Goal: Contribute content: Contribute content

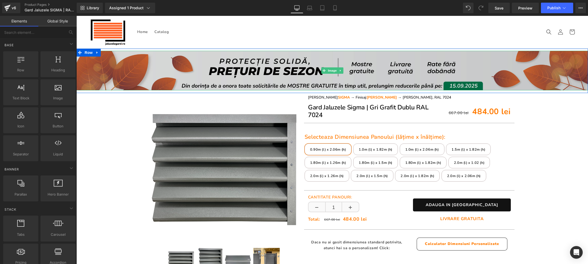
drag, startPoint x: 331, startPoint y: 70, endPoint x: 301, endPoint y: 71, distance: 30.4
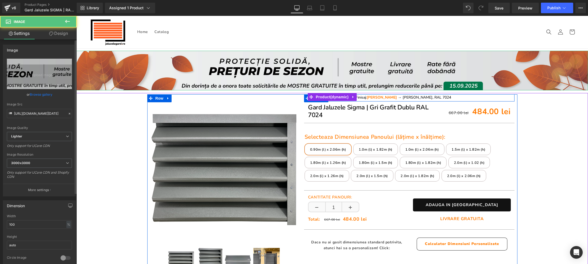
click at [46, 96] on link "Browse gallery" at bounding box center [41, 94] width 22 height 9
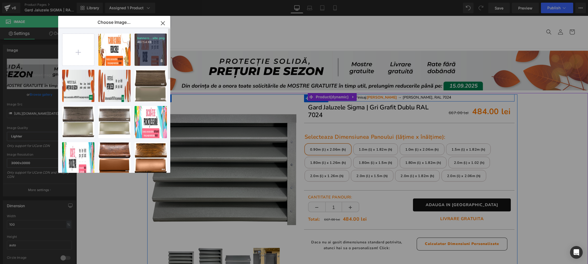
click at [154, 50] on div "bannere...site.png 467.54 KB" at bounding box center [150, 50] width 32 height 32
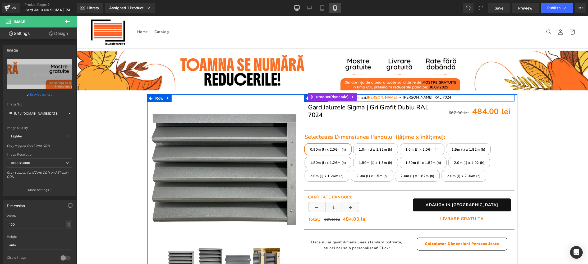
click at [337, 8] on icon at bounding box center [334, 7] width 5 height 5
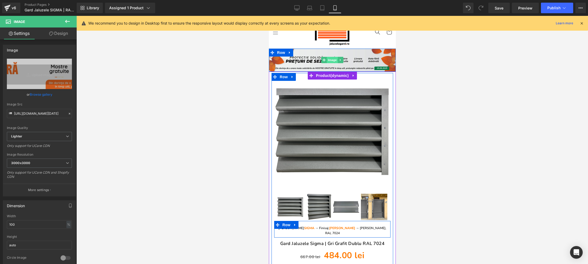
click at [333, 59] on span "Image" at bounding box center [331, 60] width 11 height 6
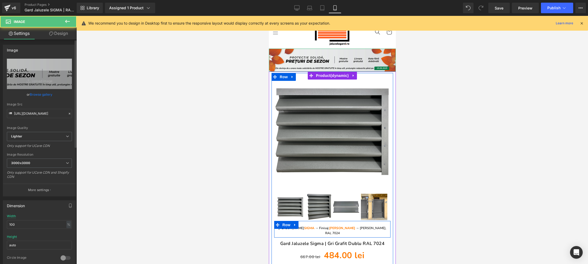
click at [31, 95] on link "Browse gallery" at bounding box center [41, 94] width 22 height 9
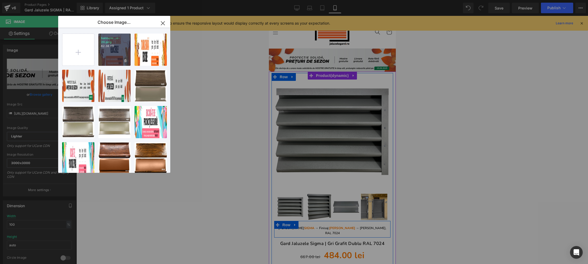
click at [115, 55] on div "bannere...e-20.png 62.38 KB" at bounding box center [114, 50] width 32 height 32
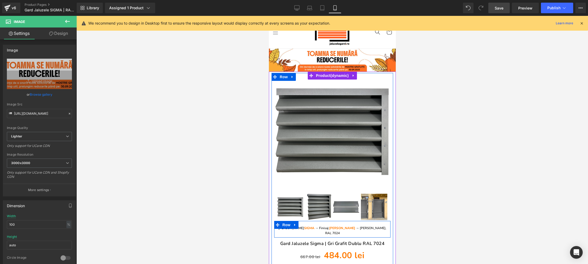
click at [496, 10] on span "Save" at bounding box center [498, 8] width 9 height 6
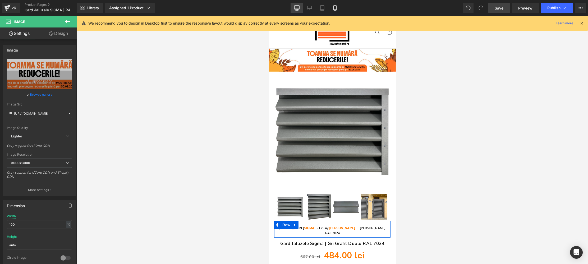
click at [298, 5] on icon at bounding box center [296, 7] width 5 height 5
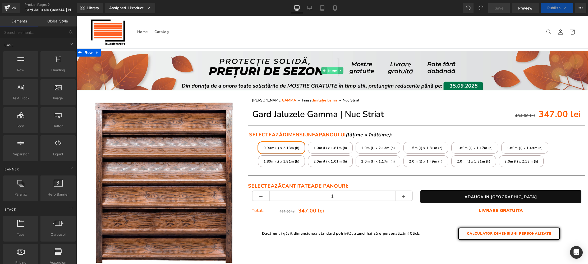
click at [332, 72] on span "Image" at bounding box center [332, 70] width 11 height 6
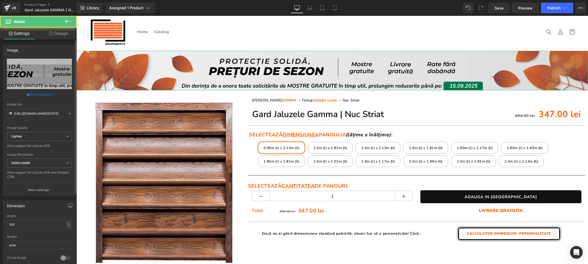
click at [41, 95] on link "Browse gallery" at bounding box center [41, 94] width 22 height 9
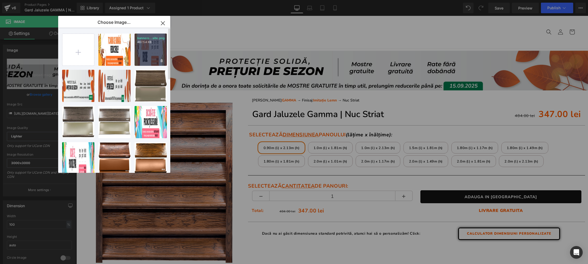
click at [155, 55] on div "bannere...site.png 467.54 KB" at bounding box center [150, 50] width 32 height 32
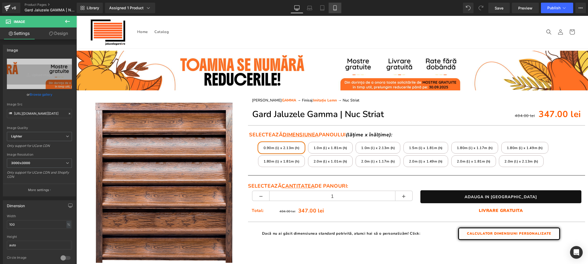
click at [338, 7] on link "Mobile" at bounding box center [334, 8] width 13 height 11
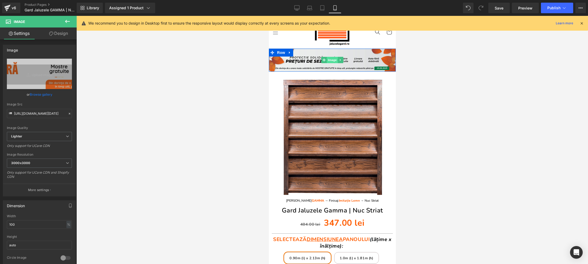
click at [332, 60] on span "Image" at bounding box center [331, 60] width 11 height 6
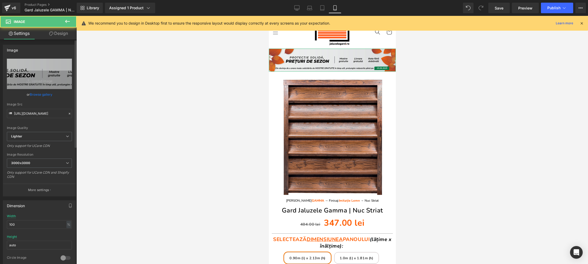
click at [31, 95] on link "Browse gallery" at bounding box center [41, 94] width 22 height 9
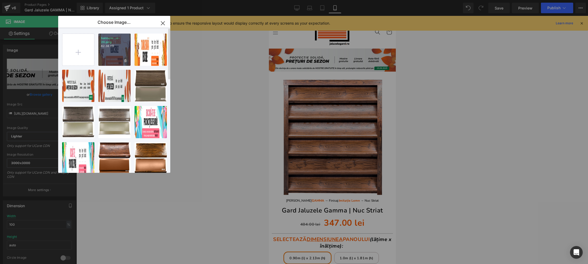
click at [107, 55] on div "bannere...e-20.png 62.38 KB" at bounding box center [114, 50] width 32 height 32
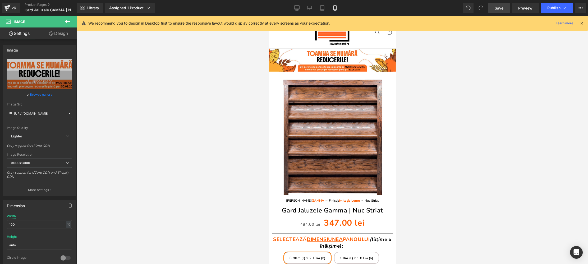
click at [501, 6] on span "Save" at bounding box center [498, 8] width 9 height 6
click at [556, 6] on span "Publish" at bounding box center [553, 8] width 13 height 4
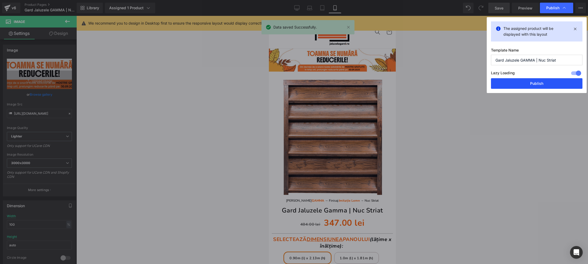
click at [530, 83] on button "Publish" at bounding box center [536, 83] width 91 height 11
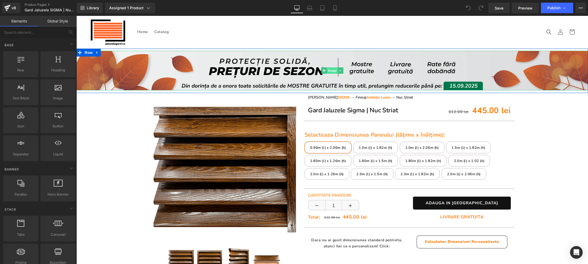
click at [333, 70] on span "Image" at bounding box center [332, 70] width 11 height 6
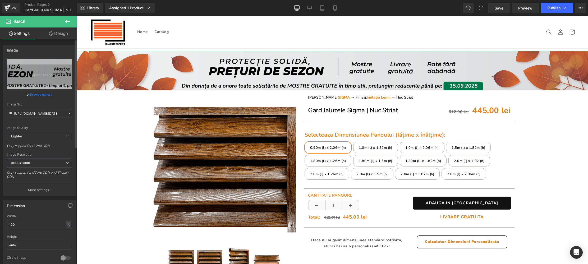
click at [45, 94] on link "Browse gallery" at bounding box center [41, 94] width 22 height 9
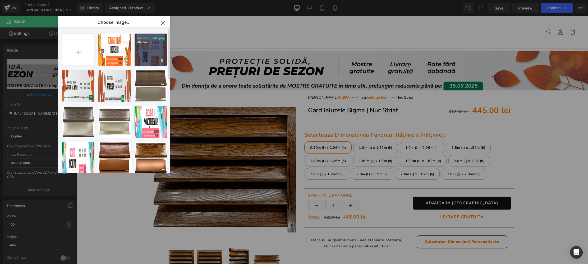
click at [143, 54] on div "bannere...site.png 467.54 KB" at bounding box center [150, 50] width 32 height 32
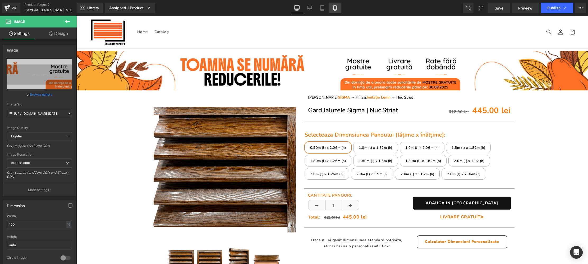
click at [338, 9] on link "Mobile" at bounding box center [334, 8] width 13 height 11
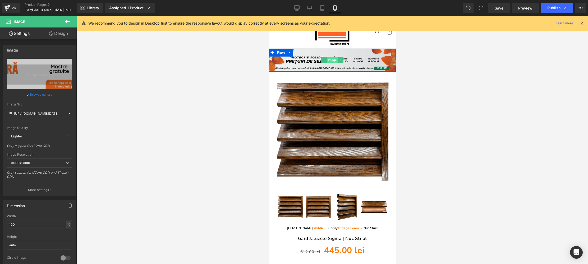
click at [334, 61] on span "Image" at bounding box center [331, 60] width 11 height 6
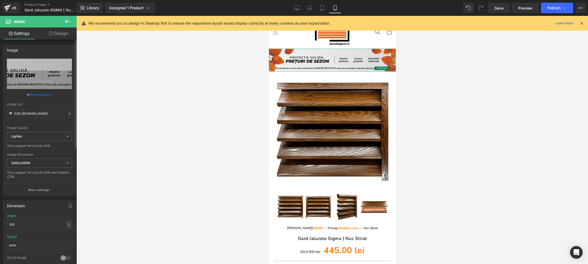
click at [43, 97] on link "Browse gallery" at bounding box center [41, 94] width 22 height 9
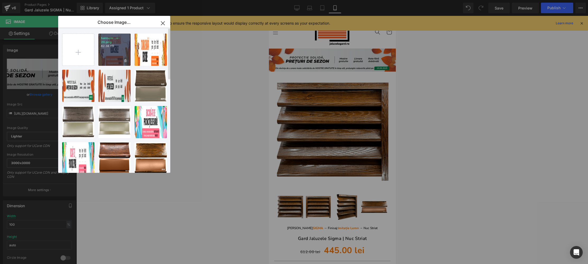
click at [109, 53] on div "bannere...e-20.png 62.38 KB" at bounding box center [114, 50] width 32 height 32
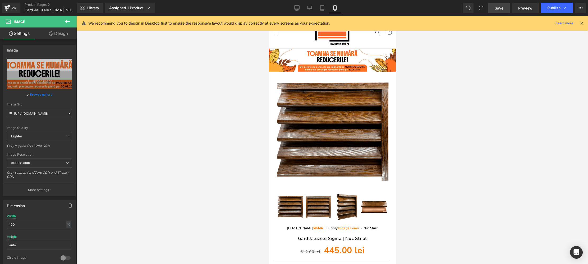
click at [502, 9] on span "Save" at bounding box center [498, 8] width 9 height 6
click at [563, 10] on icon at bounding box center [563, 7] width 5 height 5
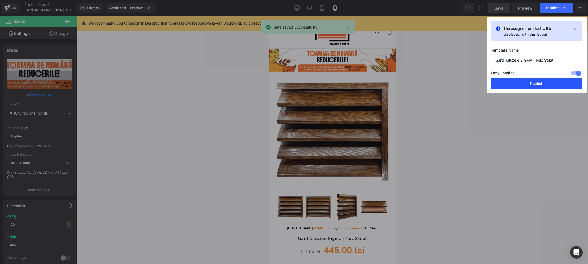
click at [546, 82] on button "Publish" at bounding box center [536, 83] width 91 height 11
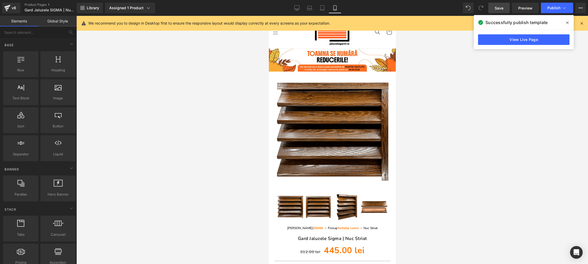
click at [502, 104] on div at bounding box center [331, 140] width 511 height 248
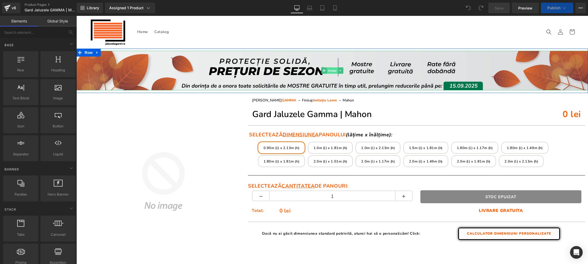
click at [334, 71] on span "Image" at bounding box center [332, 70] width 11 height 6
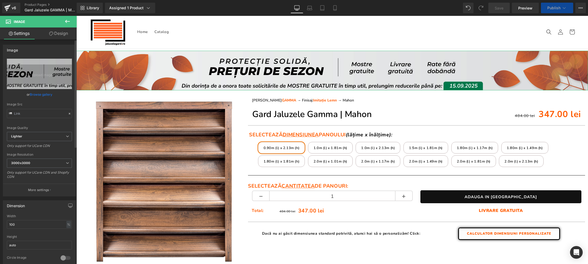
click at [35, 93] on link "Browse gallery" at bounding box center [41, 94] width 22 height 9
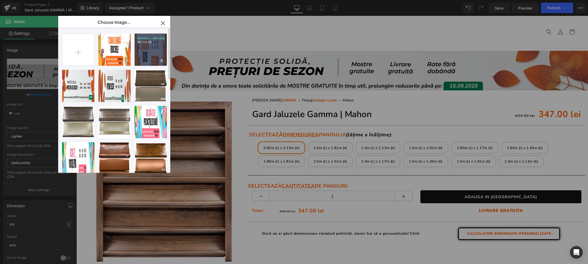
click at [150, 57] on div "bannere...site.png 467.54 KB" at bounding box center [150, 50] width 32 height 32
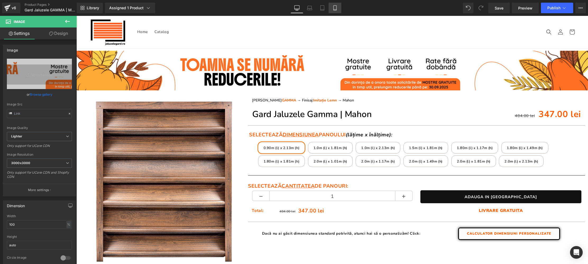
click at [333, 6] on icon at bounding box center [334, 7] width 5 height 5
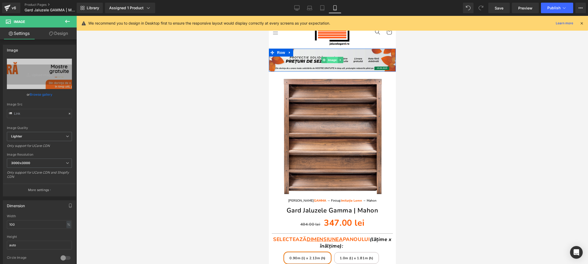
click at [332, 58] on span "Image" at bounding box center [331, 60] width 11 height 6
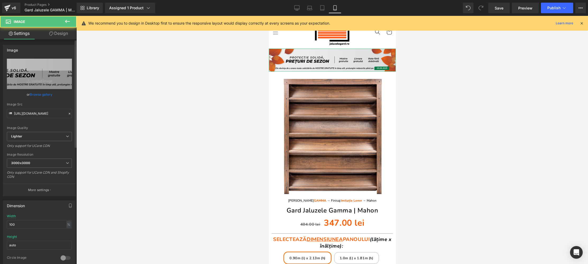
click at [40, 94] on link "Browse gallery" at bounding box center [41, 94] width 22 height 9
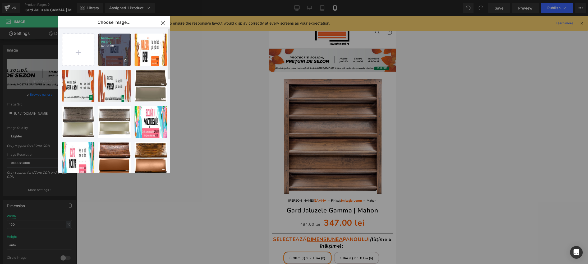
click at [119, 57] on div "bannere...e-20.png 62.38 KB" at bounding box center [114, 50] width 32 height 32
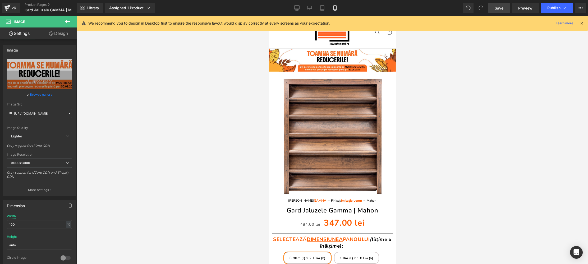
click at [501, 8] on span "Save" at bounding box center [498, 8] width 9 height 6
click at [560, 8] on span "Publish" at bounding box center [553, 8] width 13 height 4
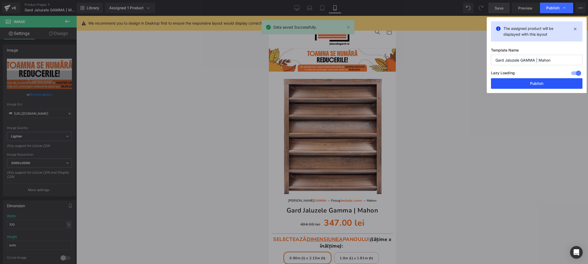
click at [548, 81] on button "Publish" at bounding box center [536, 83] width 91 height 11
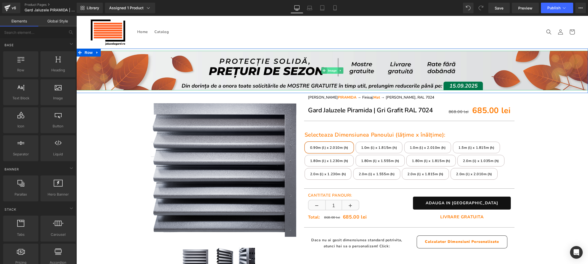
click at [333, 71] on span "Image" at bounding box center [332, 70] width 11 height 6
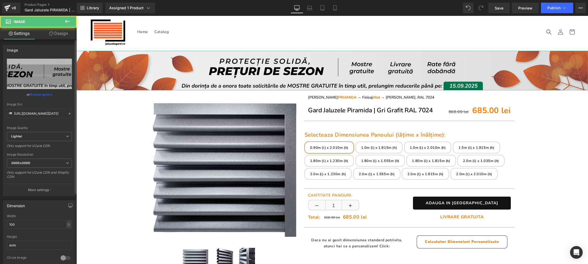
click at [48, 94] on link "Browse gallery" at bounding box center [41, 94] width 22 height 9
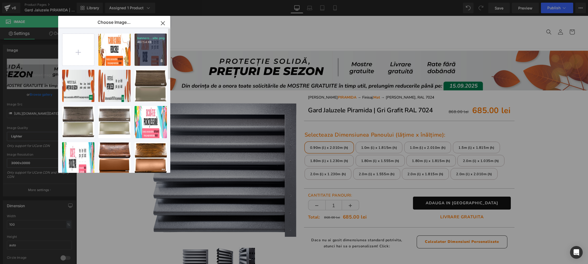
click at [156, 47] on div "bannere...site.png 467.54 KB" at bounding box center [150, 50] width 32 height 32
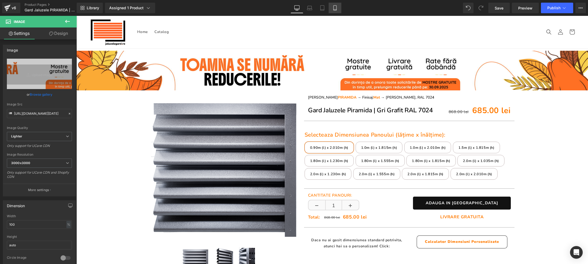
click at [335, 4] on link "Mobile" at bounding box center [334, 8] width 13 height 11
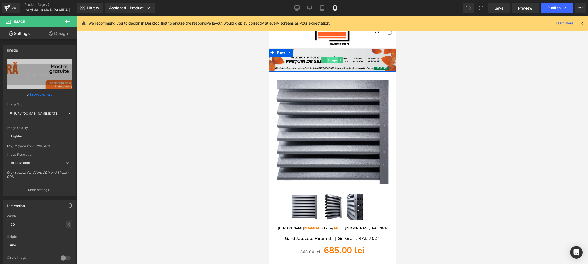
click at [335, 59] on span "Image" at bounding box center [331, 60] width 11 height 6
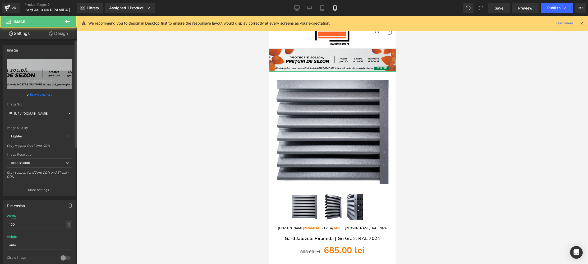
click at [43, 95] on link "Browse gallery" at bounding box center [41, 94] width 22 height 9
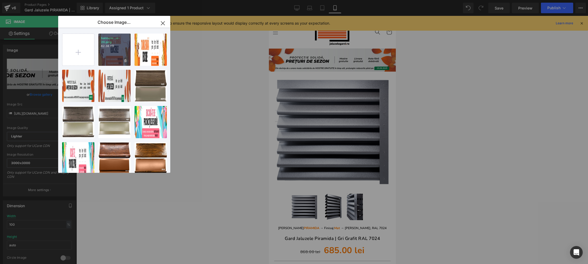
click at [118, 57] on div "bannere...e-20.png 62.38 KB" at bounding box center [114, 50] width 32 height 32
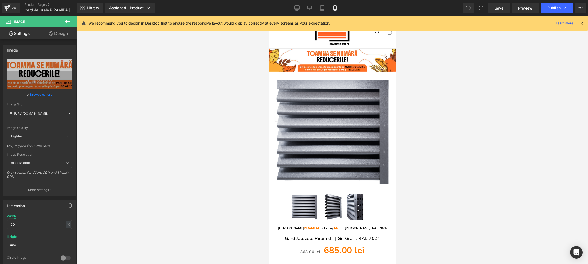
drag, startPoint x: 500, startPoint y: 8, endPoint x: 486, endPoint y: 126, distance: 118.1
click at [500, 8] on span "Save" at bounding box center [498, 8] width 9 height 6
click at [556, 6] on span "Publish" at bounding box center [553, 8] width 13 height 4
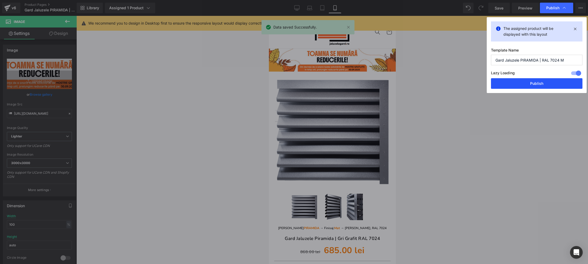
click at [531, 84] on button "Publish" at bounding box center [536, 83] width 91 height 11
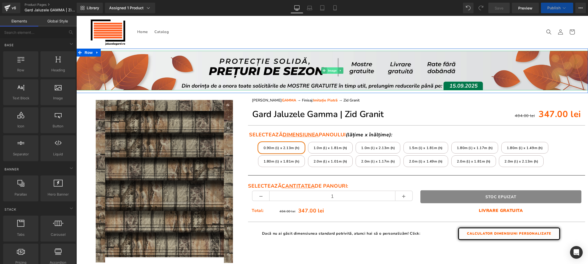
click at [331, 69] on span "Image" at bounding box center [332, 70] width 11 height 6
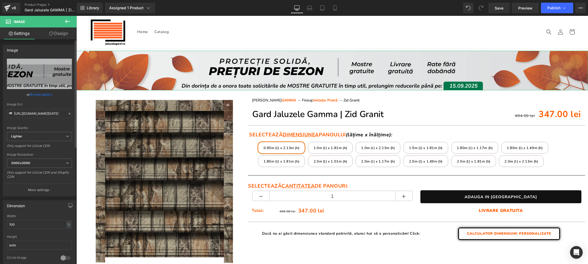
click at [42, 93] on link "Browse gallery" at bounding box center [41, 94] width 22 height 9
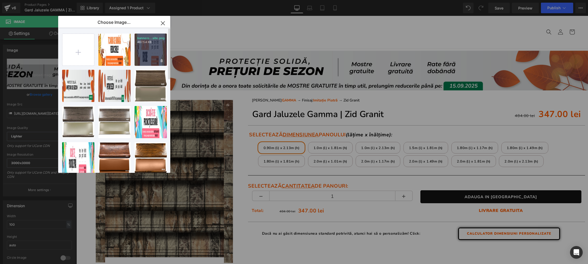
click at [149, 49] on div "bannere...site.png 467.54 KB" at bounding box center [150, 50] width 32 height 32
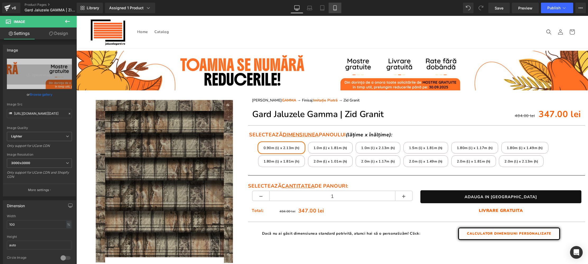
click at [333, 7] on icon at bounding box center [334, 8] width 3 height 5
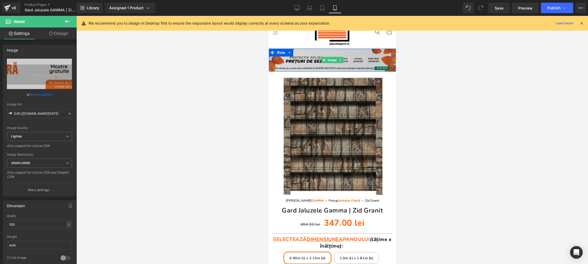
drag, startPoint x: 333, startPoint y: 61, endPoint x: 287, endPoint y: 63, distance: 45.8
click at [333, 61] on span "Image" at bounding box center [331, 60] width 11 height 6
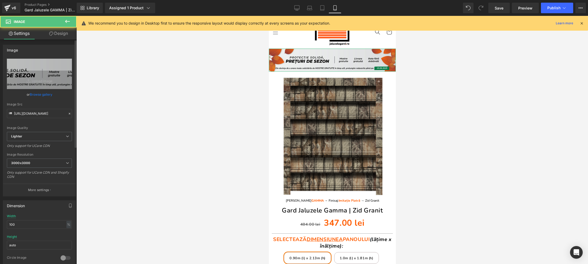
click at [35, 95] on link "Browse gallery" at bounding box center [41, 94] width 22 height 9
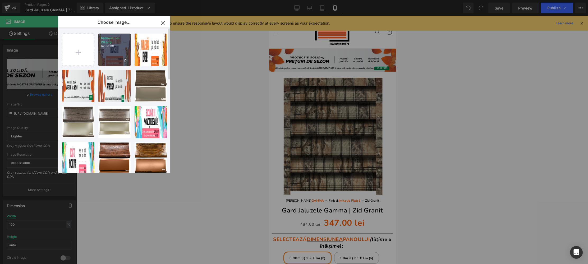
click at [119, 53] on div "bannere...e-20.png 62.38 KB" at bounding box center [114, 50] width 32 height 32
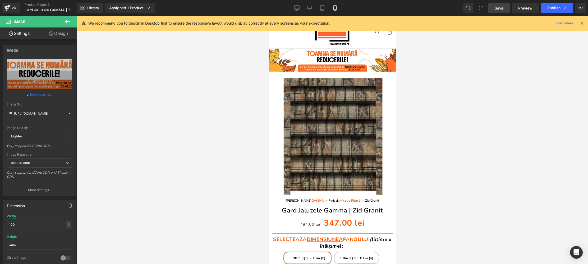
click at [499, 9] on span "Save" at bounding box center [498, 8] width 9 height 6
click at [557, 8] on span "Publish" at bounding box center [553, 8] width 13 height 4
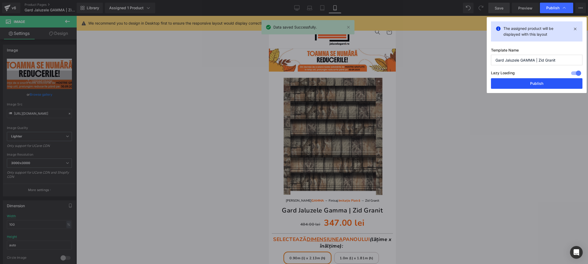
click at [545, 85] on button "Publish" at bounding box center [536, 83] width 91 height 11
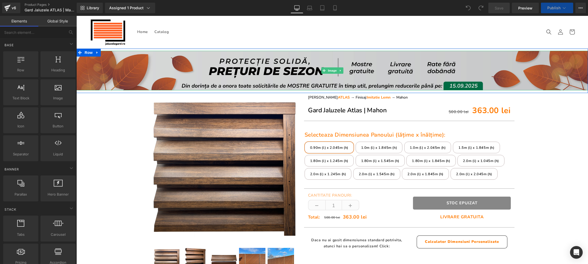
click at [332, 70] on span "Image" at bounding box center [332, 70] width 11 height 6
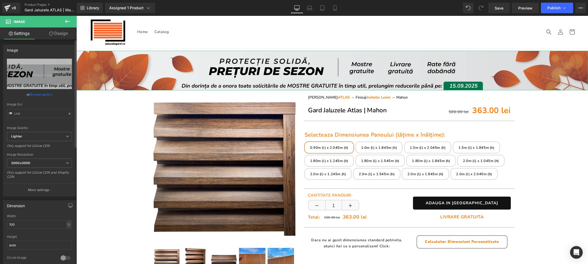
click at [36, 93] on link "Browse gallery" at bounding box center [41, 94] width 22 height 9
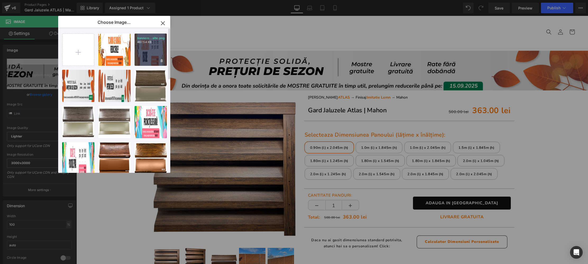
click at [145, 57] on div "bannere...site.png 467.54 KB" at bounding box center [150, 50] width 32 height 32
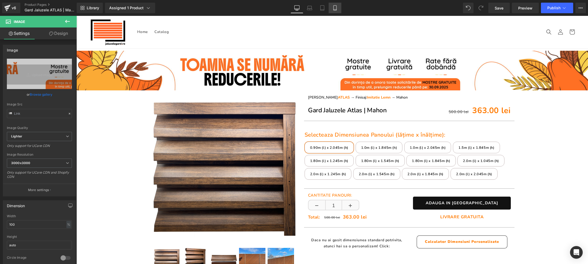
click at [336, 7] on icon at bounding box center [334, 7] width 5 height 5
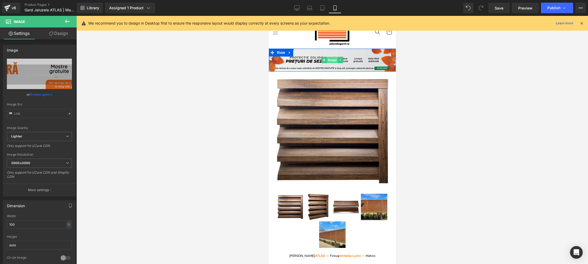
click at [331, 60] on span "Image" at bounding box center [331, 60] width 11 height 6
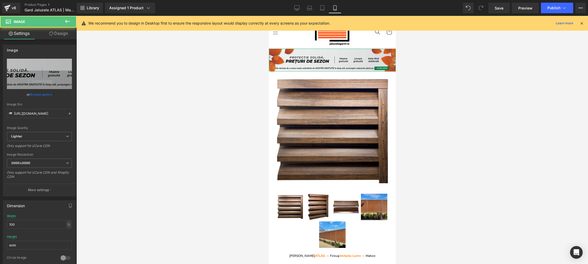
click at [39, 92] on link "Browse gallery" at bounding box center [41, 94] width 22 height 9
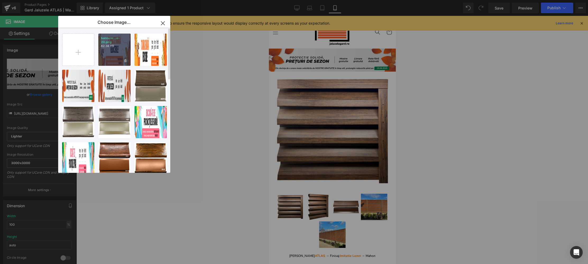
click at [109, 57] on div "bannere...e-20.png 62.38 KB" at bounding box center [114, 50] width 32 height 32
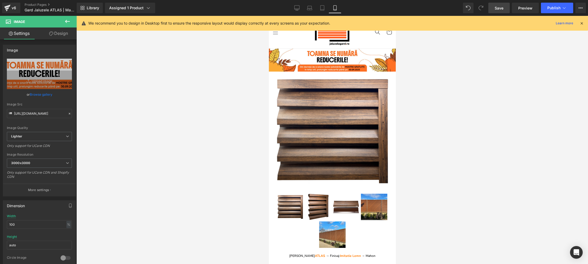
click at [498, 9] on span "Save" at bounding box center [498, 8] width 9 height 6
click at [553, 9] on span "Publish" at bounding box center [553, 8] width 13 height 4
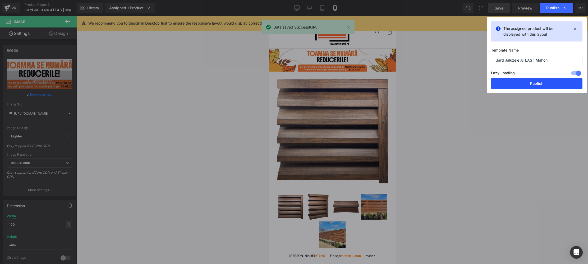
click at [532, 84] on button "Publish" at bounding box center [536, 83] width 91 height 11
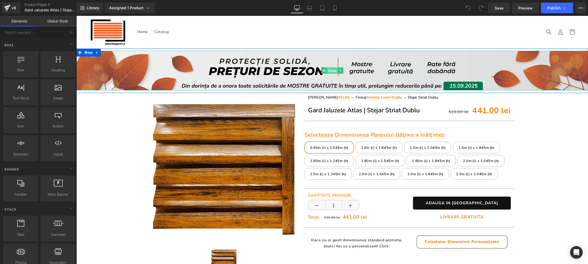
click at [330, 70] on span "Image" at bounding box center [332, 70] width 11 height 6
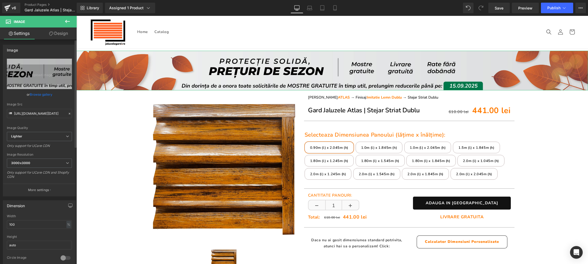
click at [41, 94] on link "Browse gallery" at bounding box center [41, 94] width 22 height 9
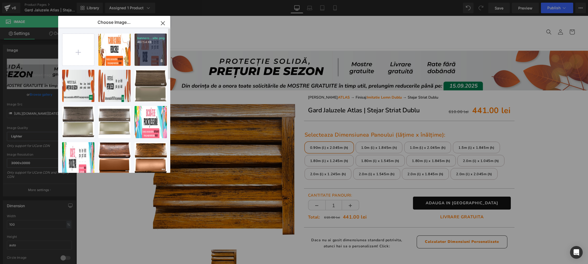
click at [153, 46] on div "bannere...site.png 467.54 KB" at bounding box center [150, 50] width 32 height 32
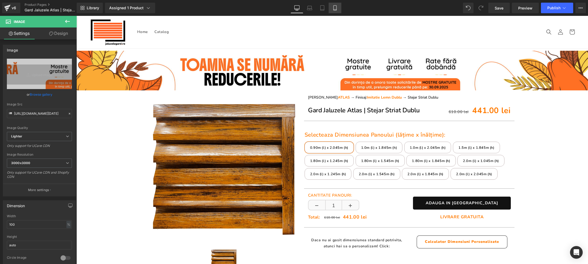
drag, startPoint x: 336, startPoint y: 6, endPoint x: 50, endPoint y: 74, distance: 293.9
click at [336, 6] on icon at bounding box center [334, 7] width 5 height 5
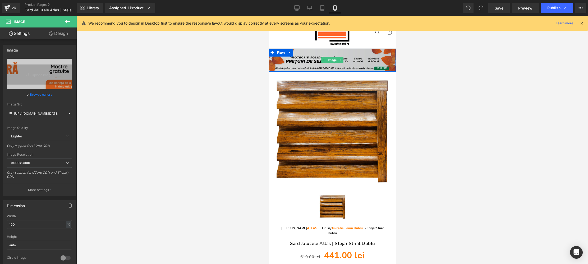
drag, startPoint x: 332, startPoint y: 60, endPoint x: 272, endPoint y: 66, distance: 60.0
click at [332, 60] on span "Image" at bounding box center [331, 60] width 11 height 6
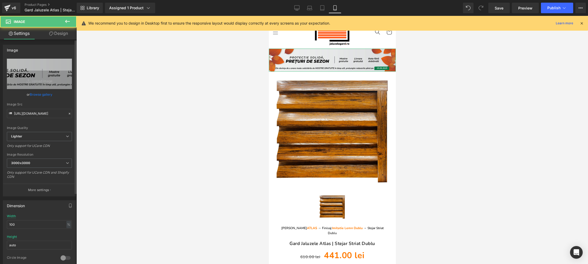
click at [44, 95] on link "Browse gallery" at bounding box center [41, 94] width 22 height 9
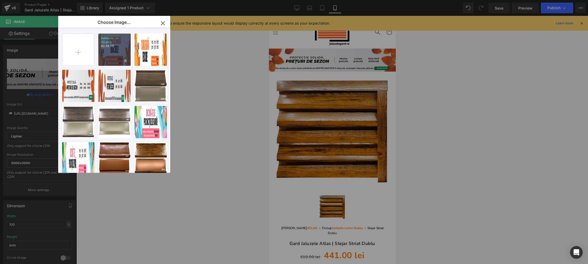
click at [117, 50] on div "bannere...e-20.png 62.38 KB" at bounding box center [114, 50] width 32 height 32
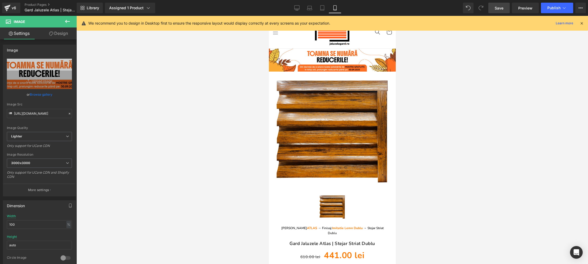
click at [502, 6] on span "Save" at bounding box center [498, 8] width 9 height 6
click at [560, 8] on span "Publish" at bounding box center [553, 8] width 13 height 4
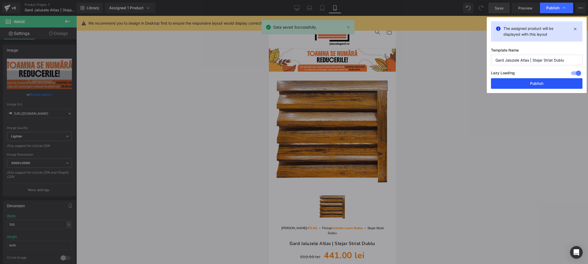
click at [545, 82] on button "Publish" at bounding box center [536, 83] width 91 height 11
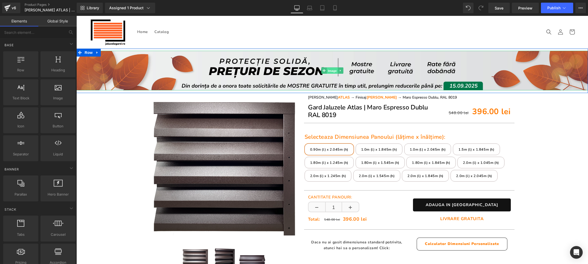
click at [333, 70] on span "Image" at bounding box center [332, 71] width 11 height 6
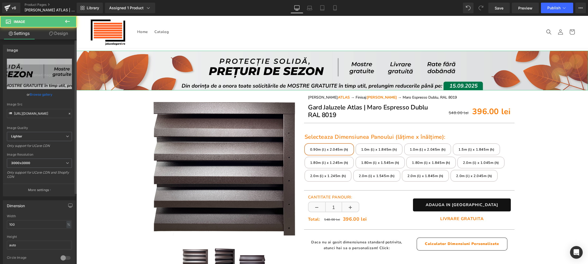
click at [47, 94] on link "Browse gallery" at bounding box center [41, 94] width 22 height 9
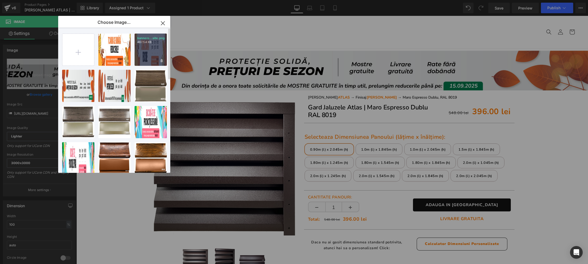
click at [146, 58] on div "bannere...site.png 467.54 KB" at bounding box center [150, 50] width 32 height 32
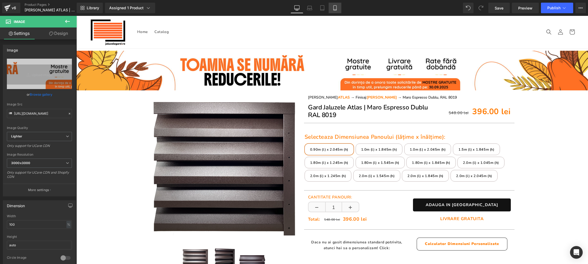
drag, startPoint x: 335, startPoint y: 7, endPoint x: 335, endPoint y: 10, distance: 3.7
click at [335, 7] on icon at bounding box center [334, 7] width 5 height 5
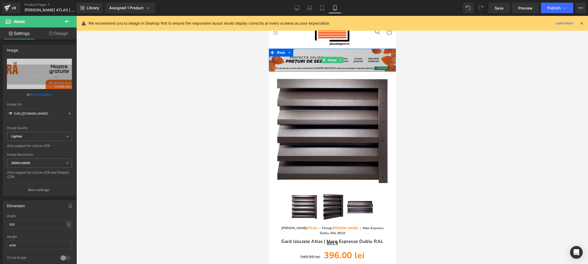
click at [331, 60] on span "Image" at bounding box center [331, 60] width 11 height 6
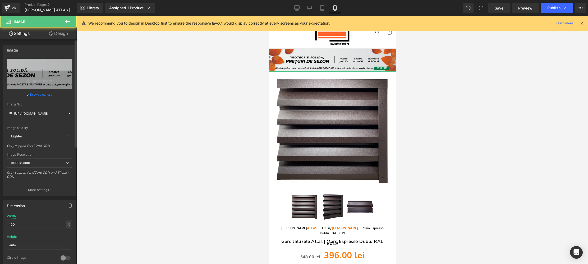
click at [38, 93] on link "Browse gallery" at bounding box center [41, 94] width 22 height 9
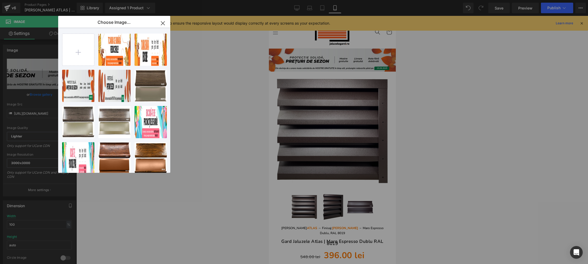
drag, startPoint x: 117, startPoint y: 52, endPoint x: 139, endPoint y: 55, distance: 22.6
click at [0, 0] on div "bannere...e-20.png 62.38 KB" at bounding box center [0, 0] width 0 height 0
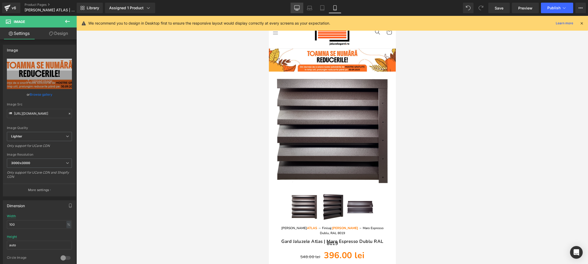
click at [297, 10] on icon at bounding box center [296, 7] width 5 height 5
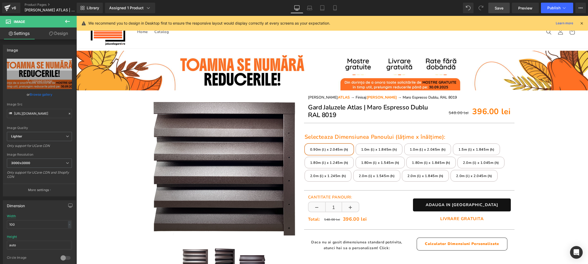
click at [493, 7] on link "Save" at bounding box center [498, 8] width 21 height 11
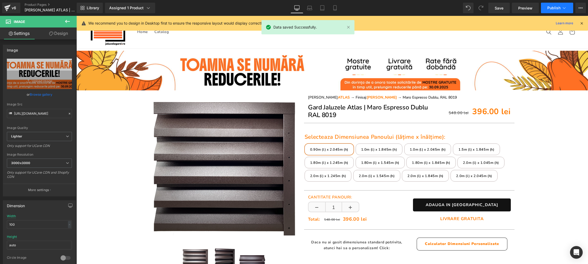
click at [561, 6] on button "Publish" at bounding box center [557, 8] width 32 height 11
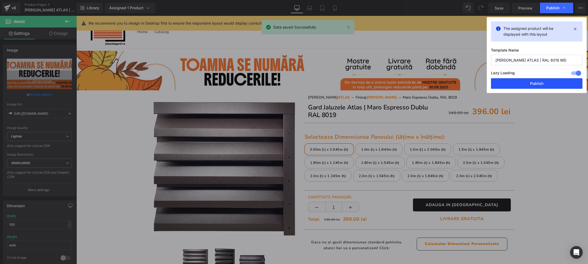
drag, startPoint x: 532, startPoint y: 82, endPoint x: 454, endPoint y: 72, distance: 78.9
click at [532, 82] on button "Publish" at bounding box center [536, 83] width 91 height 11
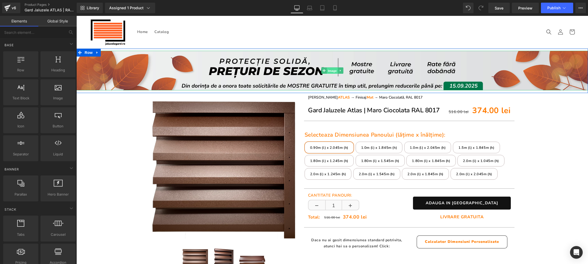
click at [332, 69] on span "Image" at bounding box center [332, 71] width 11 height 6
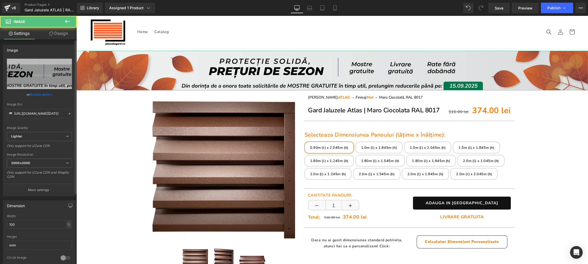
click at [39, 94] on link "Browse gallery" at bounding box center [41, 94] width 22 height 9
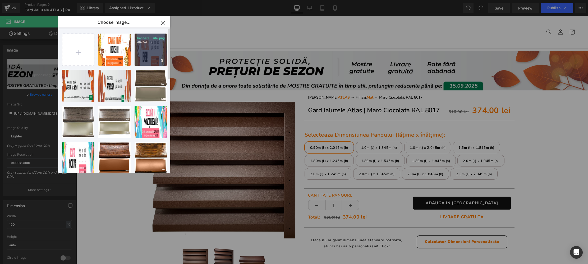
click at [149, 53] on div "bannere...site.png 467.54 KB" at bounding box center [150, 50] width 32 height 32
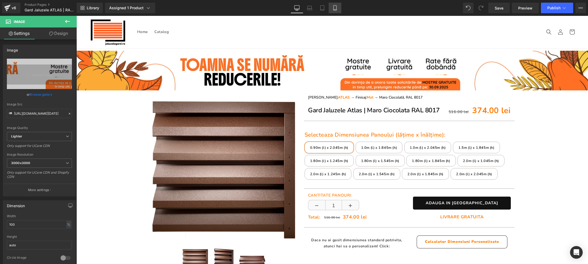
drag, startPoint x: 336, startPoint y: 6, endPoint x: 72, endPoint y: 30, distance: 265.1
click at [336, 6] on icon at bounding box center [334, 7] width 5 height 5
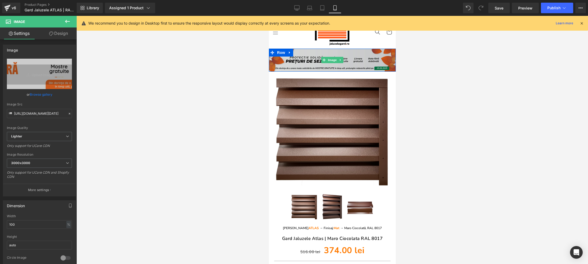
drag, startPoint x: 333, startPoint y: 60, endPoint x: 281, endPoint y: 68, distance: 52.7
click at [333, 60] on span "Image" at bounding box center [331, 60] width 11 height 6
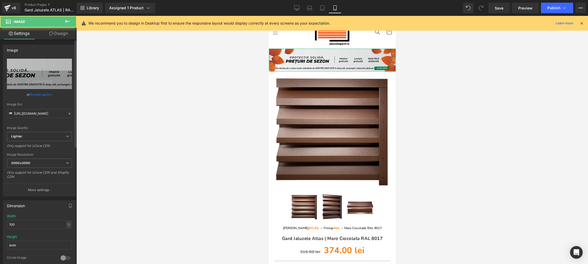
click at [40, 96] on link "Browse gallery" at bounding box center [41, 94] width 22 height 9
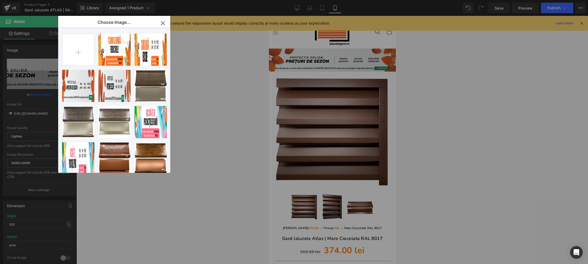
drag, startPoint x: 118, startPoint y: 51, endPoint x: 131, endPoint y: 55, distance: 12.9
click at [0, 0] on div "bannere...e-20.png 62.38 KB" at bounding box center [0, 0] width 0 height 0
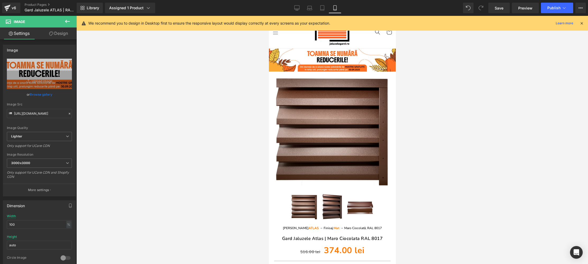
drag, startPoint x: 500, startPoint y: 7, endPoint x: 499, endPoint y: 44, distance: 37.3
click at [500, 7] on span "Save" at bounding box center [498, 8] width 9 height 6
click at [296, 6] on icon at bounding box center [296, 7] width 5 height 5
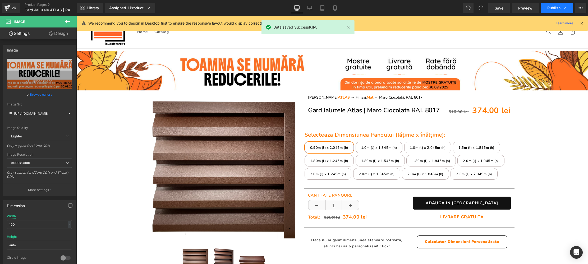
click at [556, 11] on button "Publish" at bounding box center [557, 8] width 32 height 11
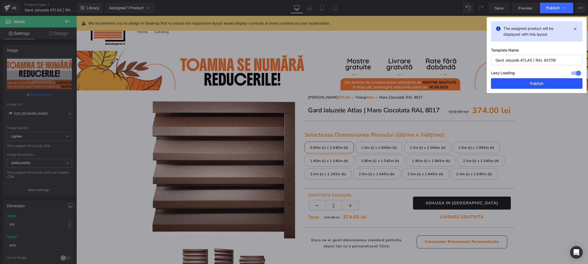
click at [538, 85] on button "Publish" at bounding box center [536, 83] width 91 height 11
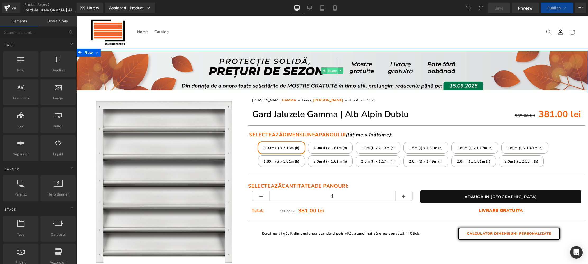
click at [332, 70] on span "Image" at bounding box center [332, 70] width 11 height 6
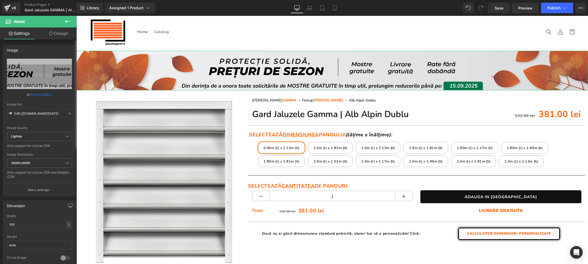
click at [42, 94] on link "Browse gallery" at bounding box center [41, 94] width 22 height 9
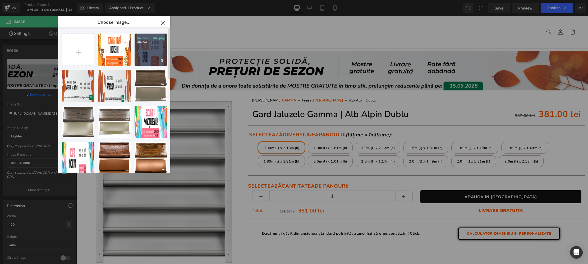
click at [151, 49] on div "bannere...site.png 467.54 KB" at bounding box center [150, 50] width 32 height 32
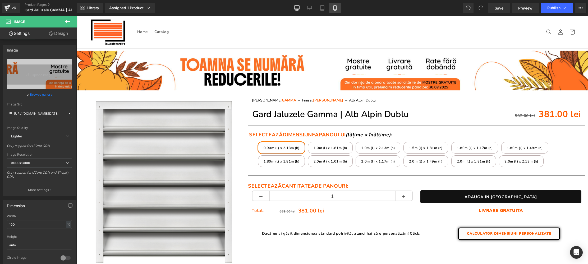
click at [333, 8] on icon at bounding box center [334, 7] width 5 height 5
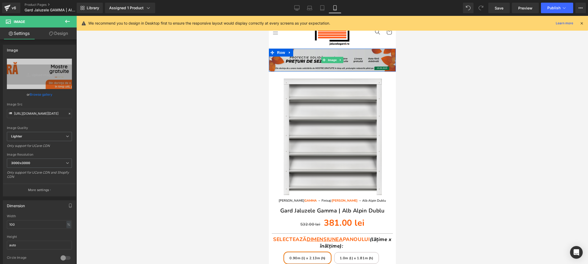
drag, startPoint x: 330, startPoint y: 60, endPoint x: 274, endPoint y: 65, distance: 56.0
click at [328, 60] on span "Image" at bounding box center [331, 60] width 11 height 6
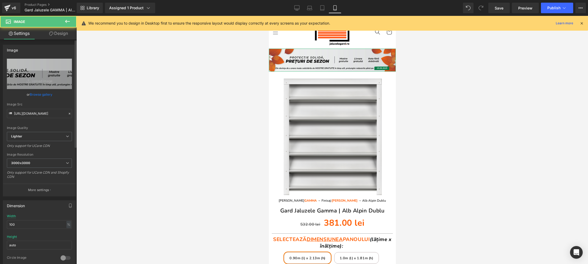
click at [45, 92] on link "Browse gallery" at bounding box center [41, 94] width 22 height 9
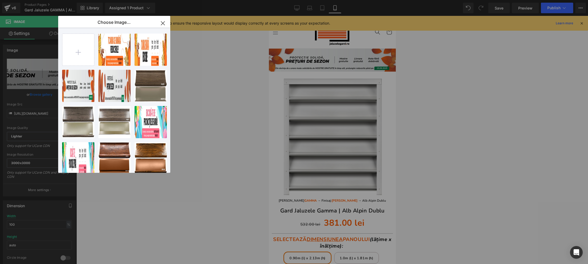
drag, startPoint x: 107, startPoint y: 52, endPoint x: 212, endPoint y: 50, distance: 105.4
click at [0, 0] on div "bannere...e-20.png 62.38 KB" at bounding box center [0, 0] width 0 height 0
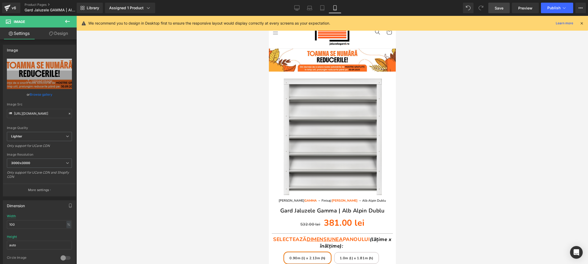
drag, startPoint x: 504, startPoint y: 6, endPoint x: 505, endPoint y: 11, distance: 5.3
click at [504, 6] on link "Save" at bounding box center [498, 8] width 21 height 11
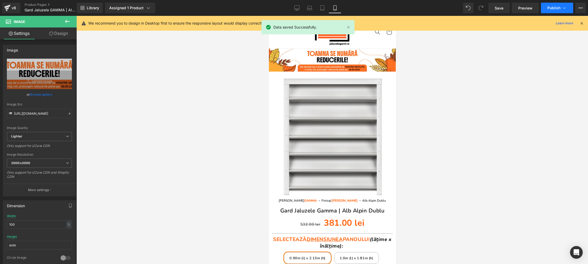
click at [563, 5] on icon at bounding box center [563, 7] width 5 height 5
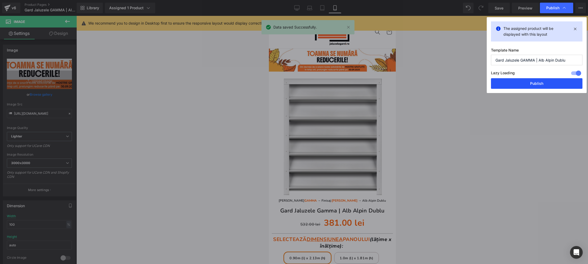
click at [533, 85] on button "Publish" at bounding box center [536, 83] width 91 height 11
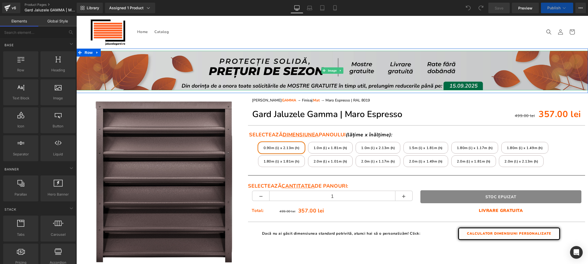
drag, startPoint x: 332, startPoint y: 69, endPoint x: 224, endPoint y: 71, distance: 107.8
click at [332, 69] on span "Image" at bounding box center [332, 70] width 11 height 6
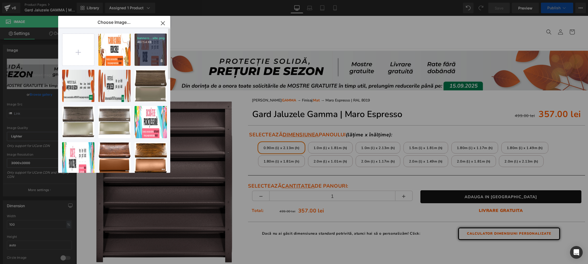
click at [154, 51] on div "bannere...site.png 467.54 KB" at bounding box center [150, 50] width 32 height 32
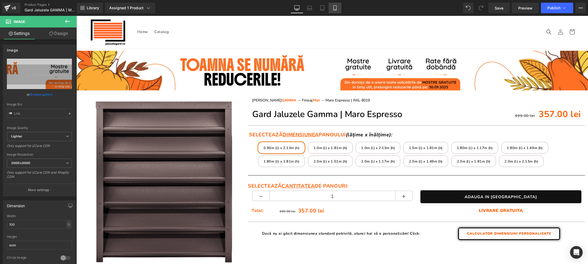
click at [334, 8] on icon at bounding box center [334, 7] width 5 height 5
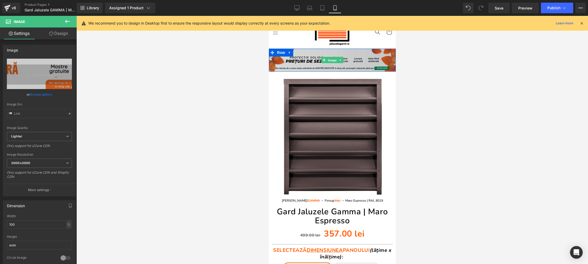
drag, startPoint x: 334, startPoint y: 61, endPoint x: 297, endPoint y: 67, distance: 37.4
click at [333, 61] on span "Image" at bounding box center [331, 60] width 11 height 6
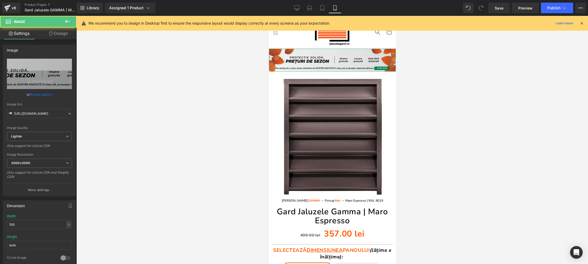
drag, startPoint x: 43, startPoint y: 94, endPoint x: 89, endPoint y: 88, distance: 46.3
click at [44, 94] on link "Browse gallery" at bounding box center [41, 94] width 22 height 9
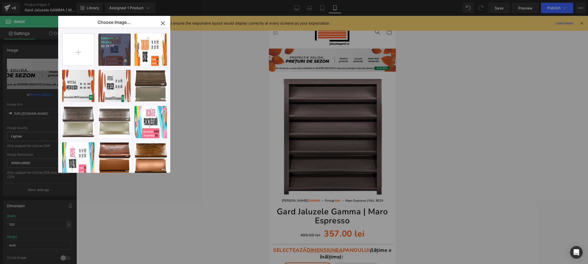
click at [120, 56] on div "bannere...e-20.png 62.38 KB" at bounding box center [114, 50] width 32 height 32
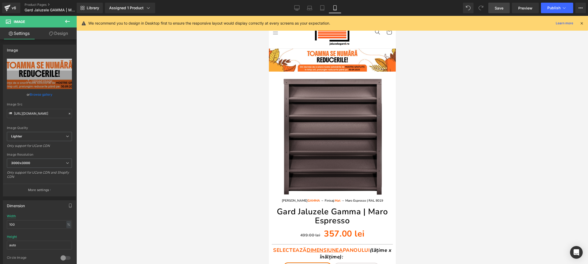
click at [502, 7] on span "Save" at bounding box center [498, 8] width 9 height 6
click at [551, 7] on span "Publish" at bounding box center [553, 8] width 13 height 4
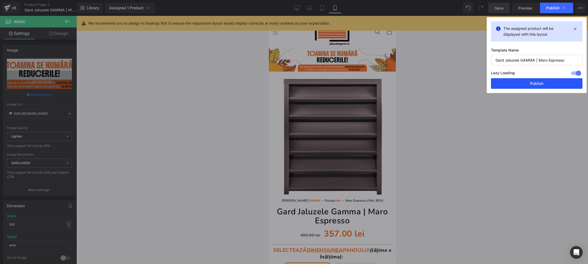
click at [538, 84] on button "Publish" at bounding box center [536, 83] width 91 height 11
